Goal: Go to known website: Access a specific website the user already knows

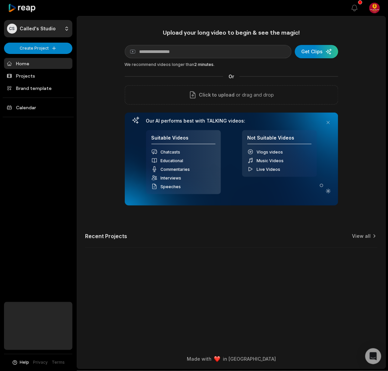
click at [22, 64] on link "Home" at bounding box center [38, 63] width 68 height 11
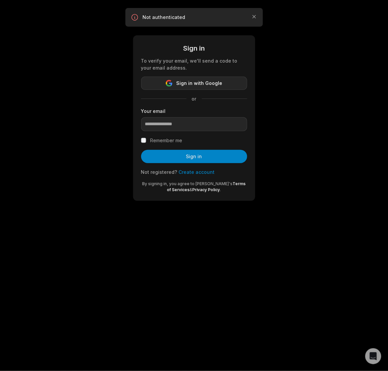
click at [191, 82] on span "Sign in with Google" at bounding box center [199, 83] width 46 height 8
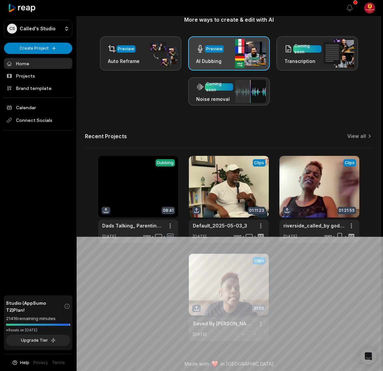
scroll to position [139, 0]
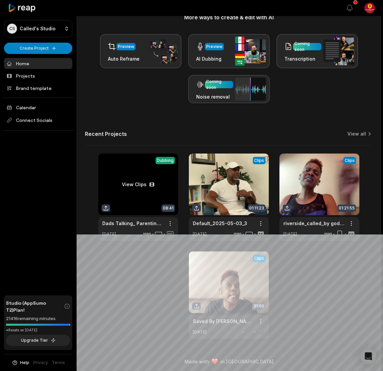
click at [136, 185] on link at bounding box center [138, 197] width 80 height 87
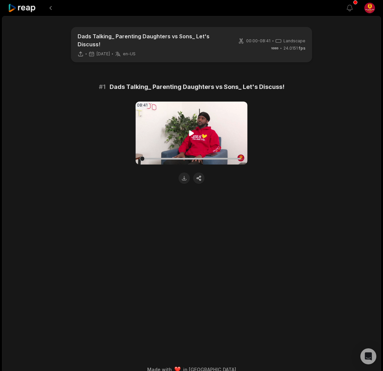
click at [193, 130] on icon at bounding box center [191, 133] width 5 height 6
